Goal: Check status

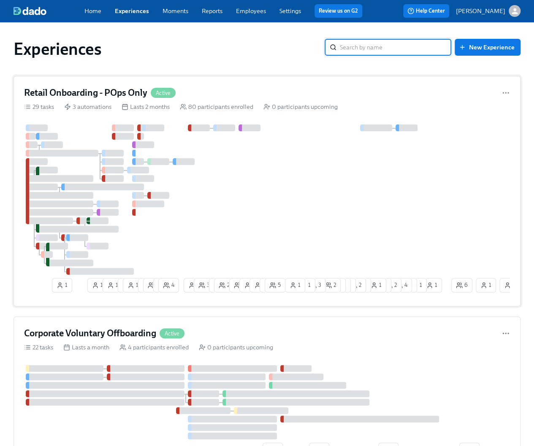
click at [217, 98] on div "Retail Onboarding - POps Only Active" at bounding box center [267, 93] width 486 height 13
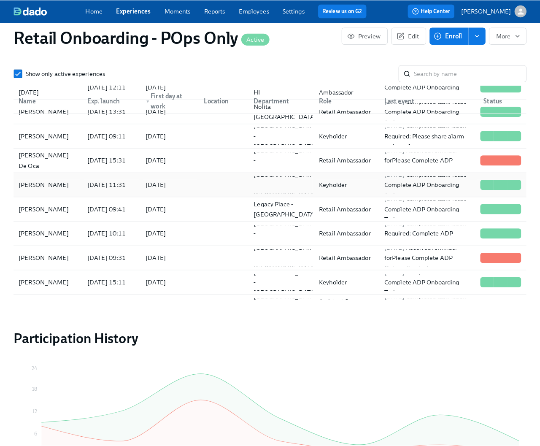
scroll to position [549, 0]
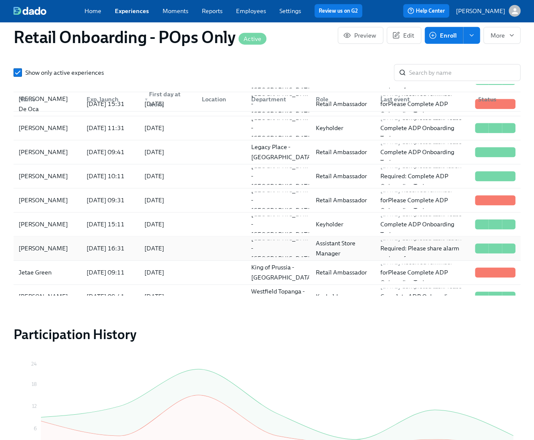
click at [60, 245] on div "[PERSON_NAME]" at bounding box center [47, 248] width 65 height 17
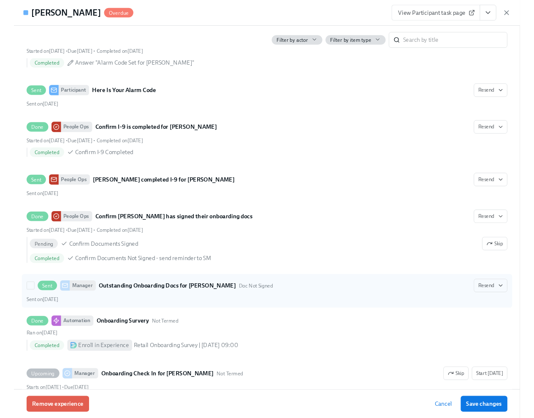
scroll to position [1579, 0]
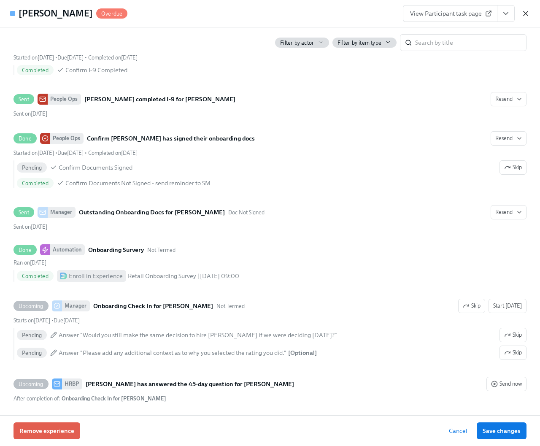
click at [527, 11] on icon "button" at bounding box center [526, 13] width 8 height 8
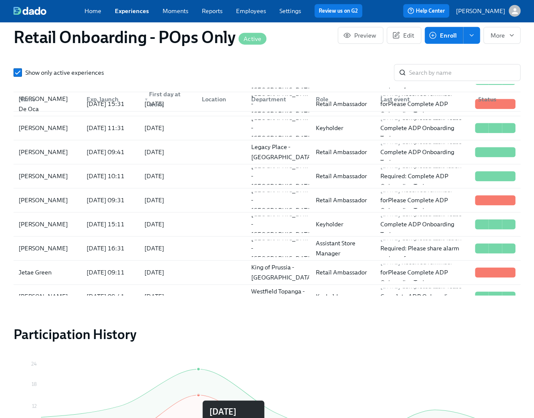
click at [257, 333] on h2 "Participation History" at bounding box center [267, 334] width 507 height 17
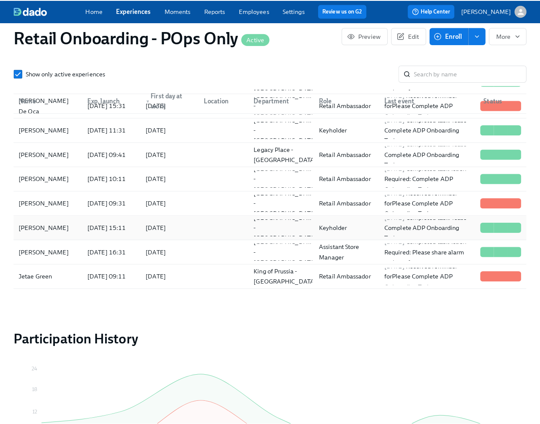
scroll to position [464, 0]
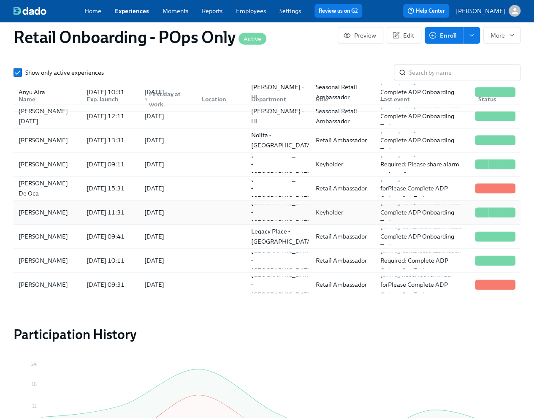
click at [46, 208] on div "[PERSON_NAME]" at bounding box center [43, 213] width 56 height 10
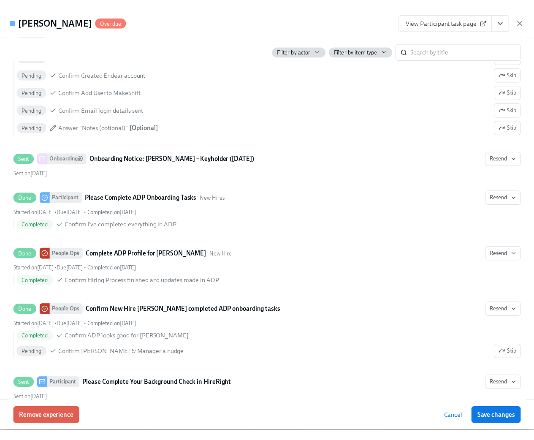
scroll to position [675, 0]
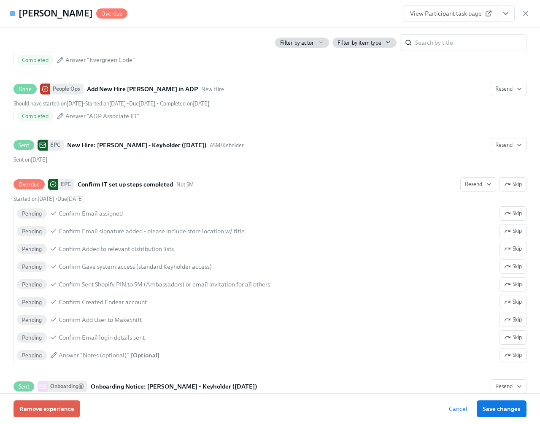
drag, startPoint x: 526, startPoint y: 15, endPoint x: 257, endPoint y: 1, distance: 269.2
click at [526, 15] on icon "button" at bounding box center [526, 13] width 8 height 8
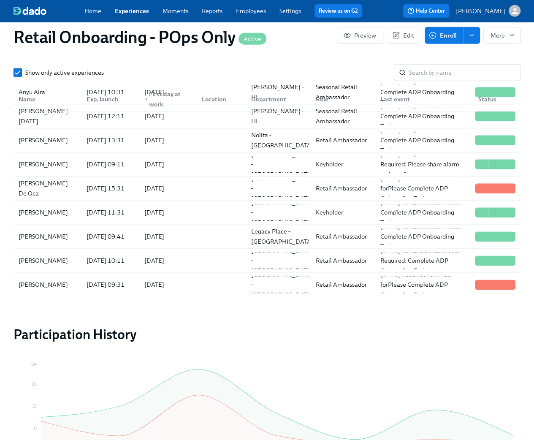
scroll to position [0, 15357]
